Goal: Book appointment/travel/reservation

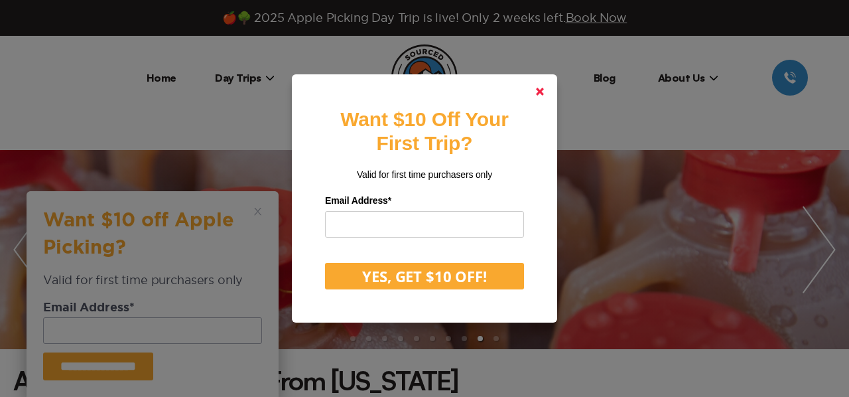
click at [542, 88] on icon at bounding box center [540, 92] width 8 height 8
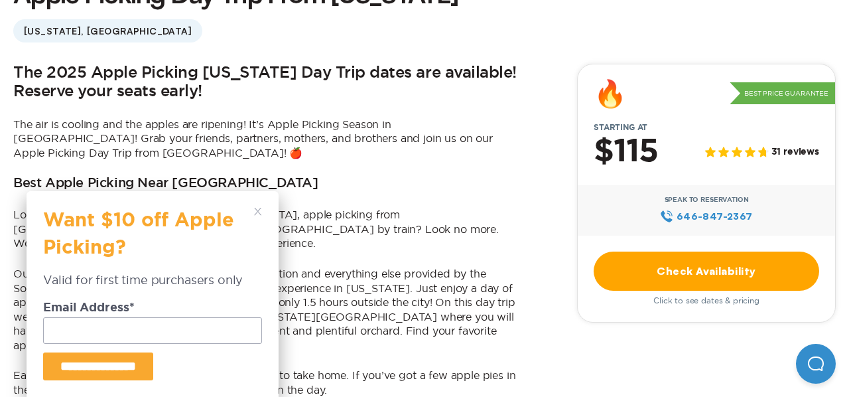
scroll to position [415, 0]
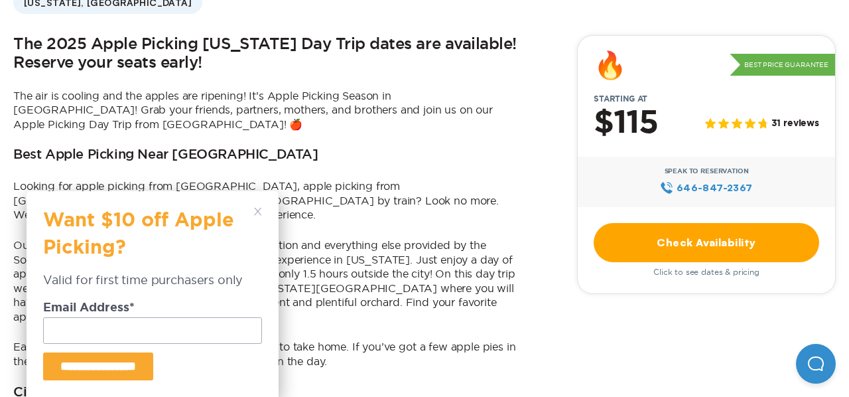
click at [799, 124] on span "31 reviews" at bounding box center [795, 123] width 48 height 11
click at [761, 123] on icon at bounding box center [763, 123] width 11 height 10
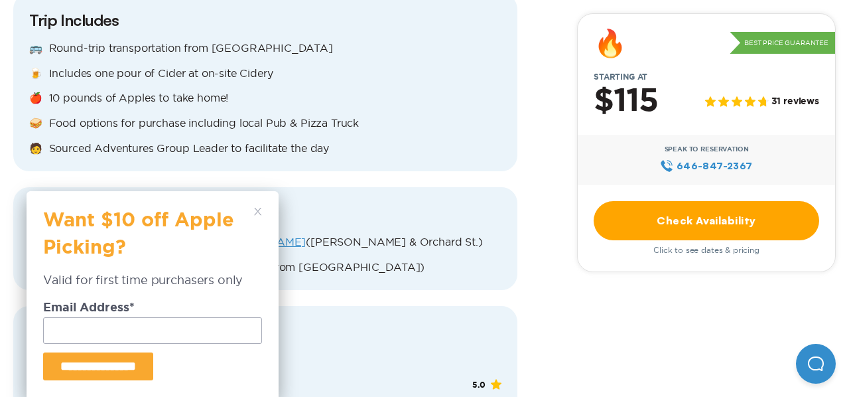
scroll to position [1426, 0]
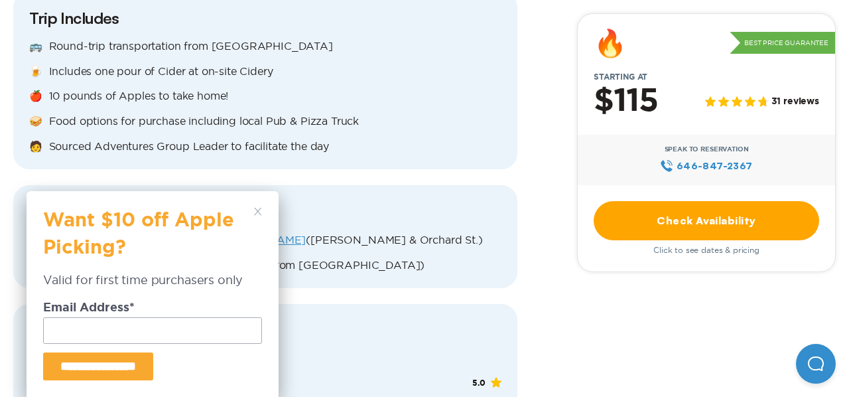
click at [263, 210] on div "**********" at bounding box center [153, 294] width 252 height 206
click at [253, 211] on div "**********" at bounding box center [152, 294] width 219 height 172
click at [262, 214] on div "**********" at bounding box center [153, 294] width 252 height 206
click at [259, 209] on polygon at bounding box center [257, 211] width 7 height 7
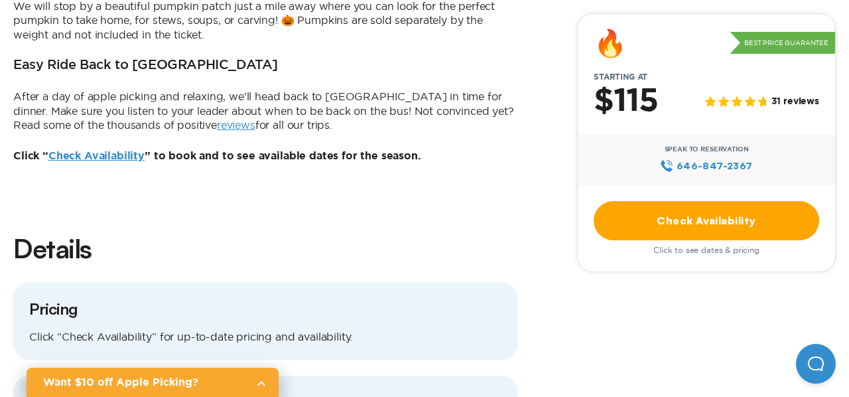
scroll to position [1039, 0]
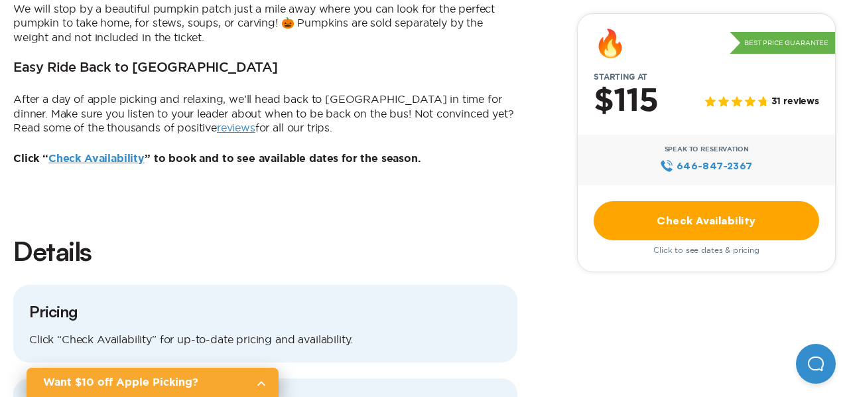
click at [674, 212] on link "Check Availability" at bounding box center [706, 220] width 225 height 39
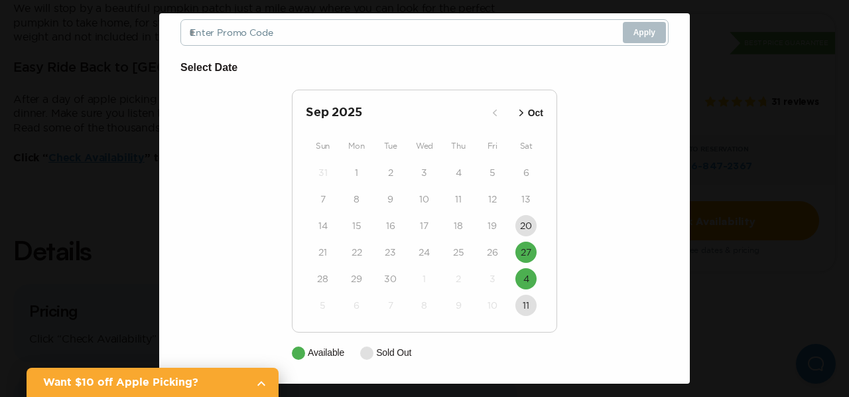
scroll to position [235, 0]
click at [519, 109] on icon "button" at bounding box center [521, 112] width 4 height 7
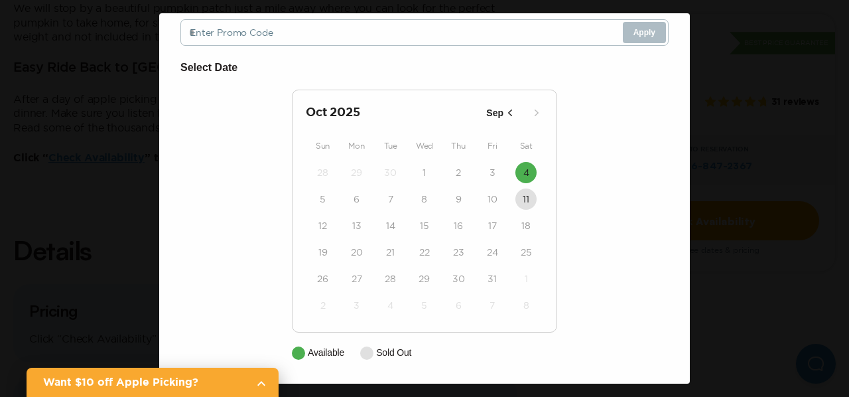
click at [503, 106] on icon "button" at bounding box center [509, 112] width 13 height 13
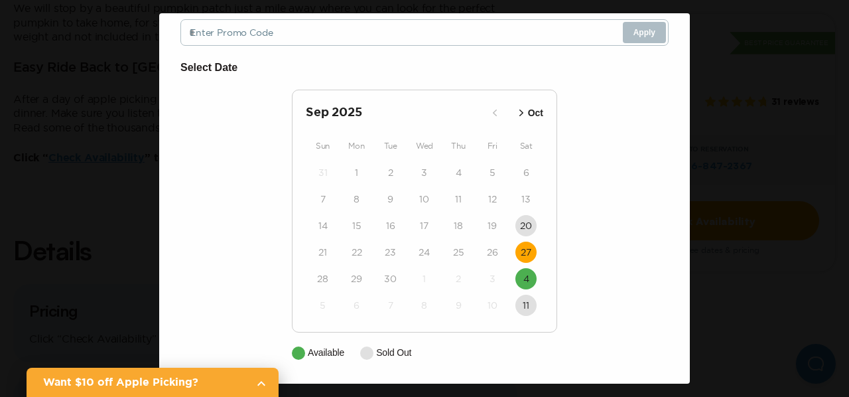
click at [522, 259] on time "27" at bounding box center [526, 251] width 11 height 13
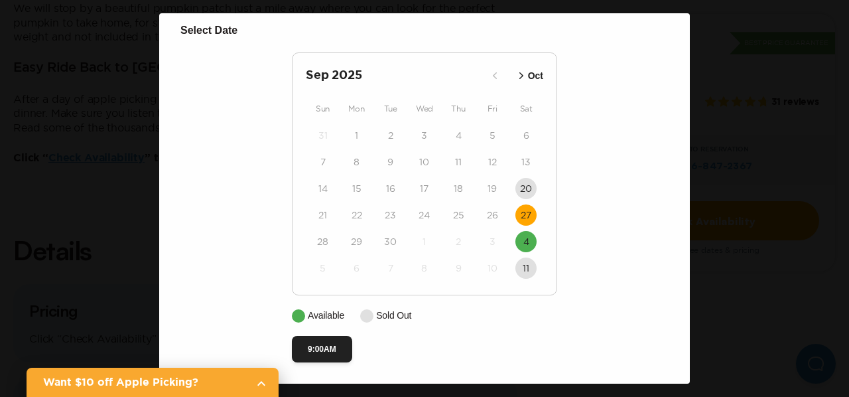
scroll to position [362, 0]
click at [352, 336] on button "9:00AM" at bounding box center [322, 349] width 60 height 27
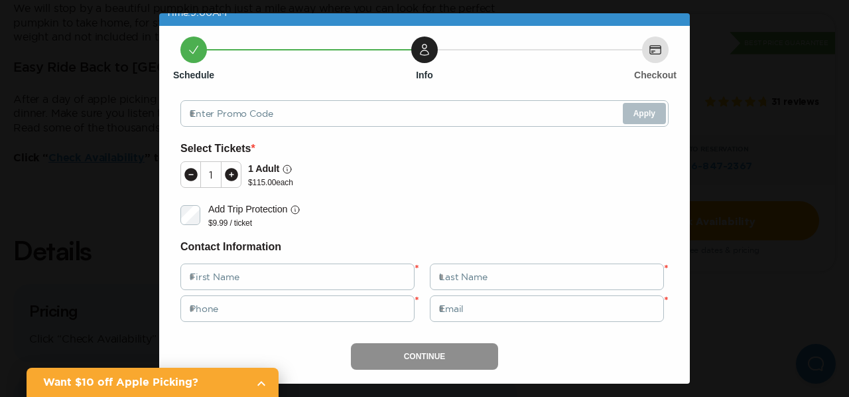
scroll to position [0, 0]
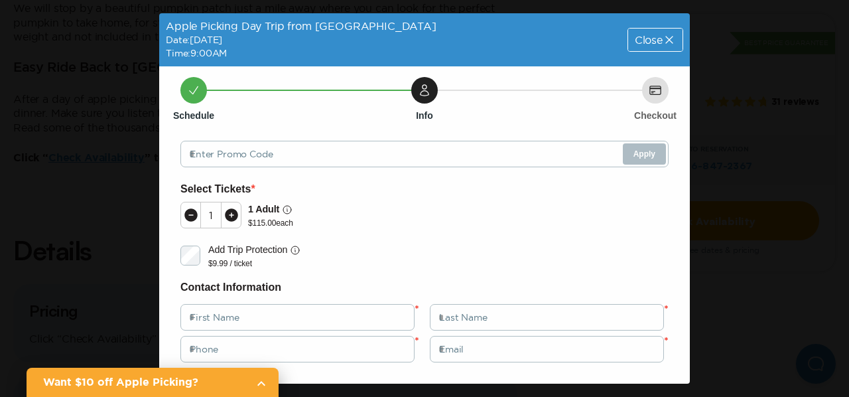
click at [663, 45] on icon at bounding box center [669, 39] width 13 height 13
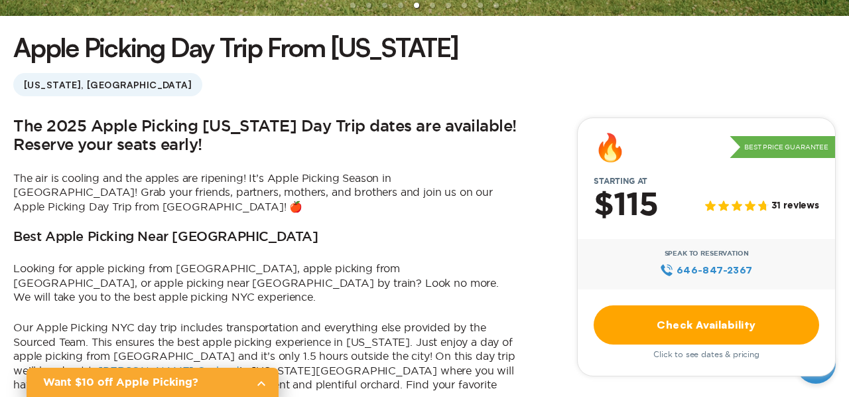
scroll to position [298, 0]
